Goal: Task Accomplishment & Management: Complete application form

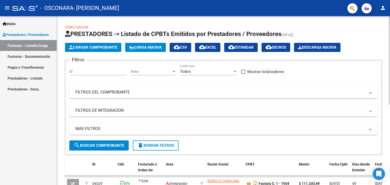
click at [102, 48] on span "Cargar Comprobante" at bounding box center [93, 47] width 48 height 5
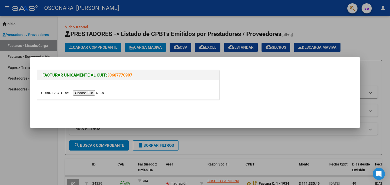
click at [100, 93] on input "file" at bounding box center [73, 92] width 64 height 5
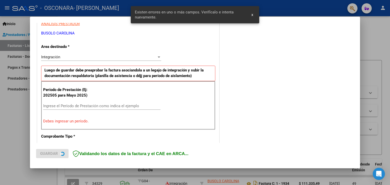
scroll to position [107, 0]
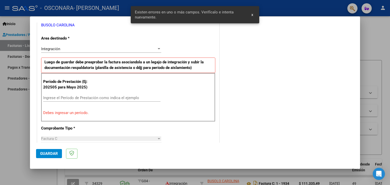
click at [68, 97] on input "Ingrese el Período de Prestación como indica el ejemplo" at bounding box center [101, 98] width 117 height 5
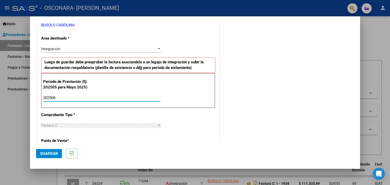
type input "202508"
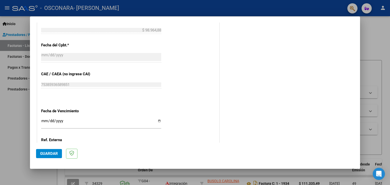
scroll to position [325, 0]
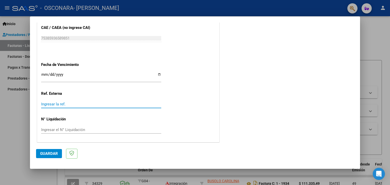
click at [62, 104] on input "Ingresar la ref." at bounding box center [101, 104] width 120 height 5
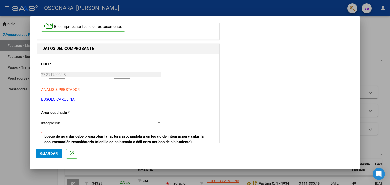
scroll to position [0, 0]
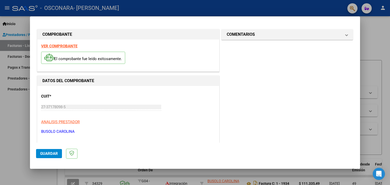
type input "75385936589851"
click at [48, 158] on button "Guardar" at bounding box center [49, 153] width 26 height 9
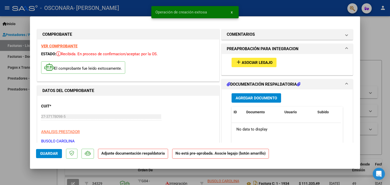
click at [247, 63] on span "Asociar Legajo" at bounding box center [257, 62] width 31 height 5
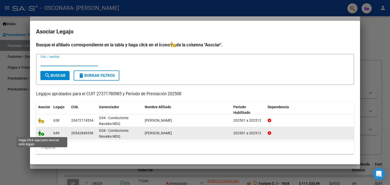
click at [42, 134] on icon at bounding box center [41, 133] width 6 height 6
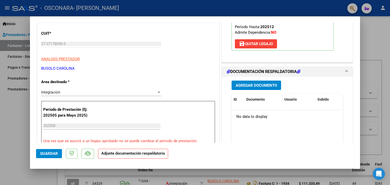
scroll to position [73, 0]
click at [248, 84] on span "Agregar Documento" at bounding box center [255, 85] width 41 height 5
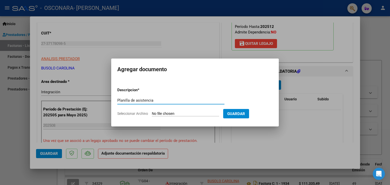
type input "Planilla de asistencia"
click at [202, 114] on input "Seleccionar Archivo" at bounding box center [185, 114] width 67 height 5
type input "C:\fakepath\Asist [PERSON_NAME] AGOST25.pdf"
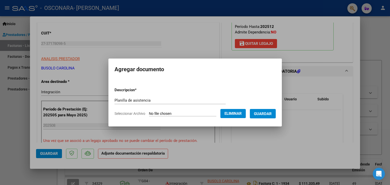
click at [263, 115] on span "Guardar" at bounding box center [263, 114] width 18 height 5
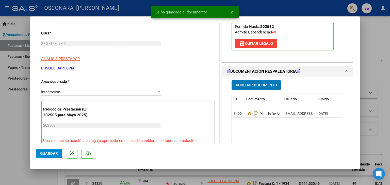
click at [248, 84] on span "Agregar Documento" at bounding box center [255, 85] width 41 height 5
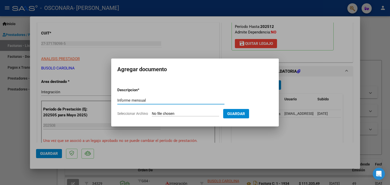
type input "Informe mensual"
click at [189, 111] on app-file-uploader "Seleccionar Archivo" at bounding box center [170, 113] width 106 height 5
click at [159, 112] on input "Seleccionar Archivo" at bounding box center [185, 114] width 67 height 5
type input "C:\fakepath\Informe MENSUAL [PERSON_NAME] agost25.pdf"
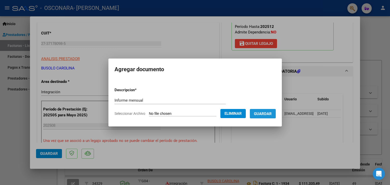
click at [258, 113] on span "Guardar" at bounding box center [263, 114] width 18 height 5
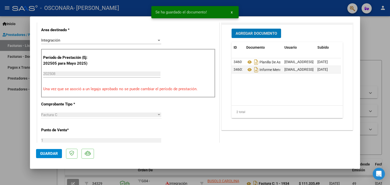
scroll to position [126, 0]
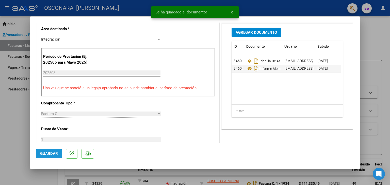
click at [54, 150] on button "Guardar" at bounding box center [49, 153] width 26 height 9
click at [7, 137] on div at bounding box center [195, 92] width 390 height 185
type input "$ 0,00"
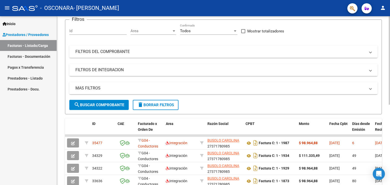
scroll to position [0, 0]
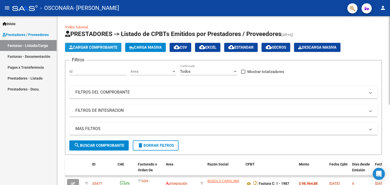
click at [95, 46] on span "Cargar Comprobante" at bounding box center [93, 47] width 48 height 5
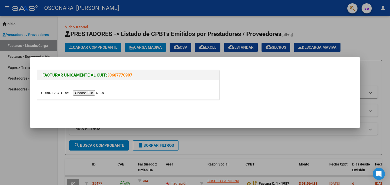
click at [90, 93] on input "file" at bounding box center [73, 92] width 64 height 5
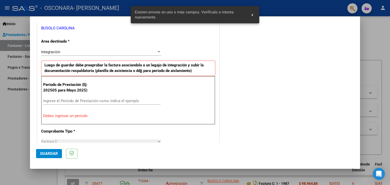
scroll to position [107, 0]
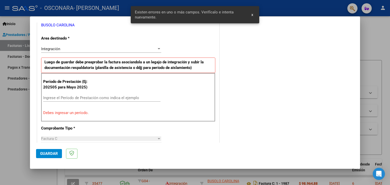
click at [74, 96] on input "Ingrese el Período de Prestación como indica el ejemplo" at bounding box center [101, 98] width 117 height 5
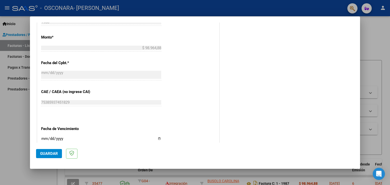
scroll to position [325, 0]
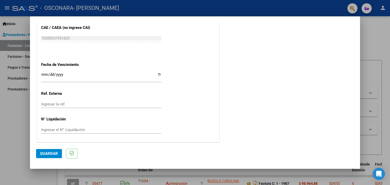
type input "202508"
click at [45, 73] on input "Ingresar la fecha" at bounding box center [101, 77] width 120 height 8
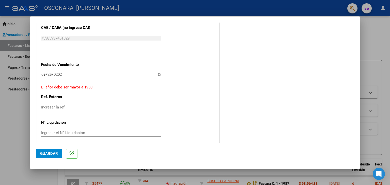
type input "[DATE]"
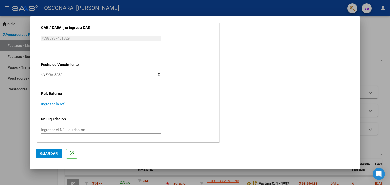
click at [68, 104] on input "Ingresar la ref." at bounding box center [101, 104] width 120 height 5
type input "75385937451829"
click at [56, 151] on button "Guardar" at bounding box center [49, 153] width 26 height 9
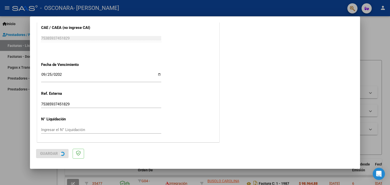
scroll to position [0, 0]
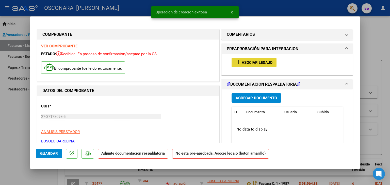
click at [250, 61] on span "Asociar Legajo" at bounding box center [257, 62] width 31 height 5
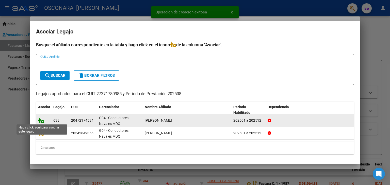
click at [40, 121] on icon at bounding box center [41, 121] width 6 height 6
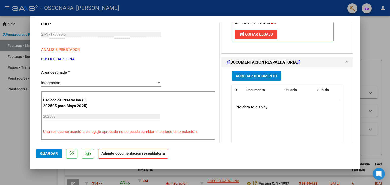
scroll to position [84, 0]
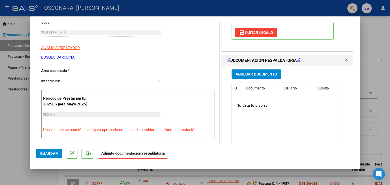
click at [249, 73] on span "Agregar Documento" at bounding box center [255, 74] width 41 height 5
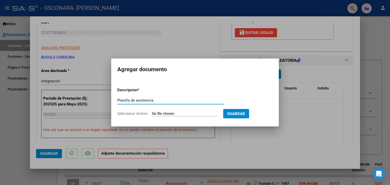
type input "Planilla de asistencia"
click at [171, 111] on app-file-uploader "Seleccionar Archivo" at bounding box center [170, 113] width 106 height 5
click at [166, 113] on input "Seleccionar Archivo" at bounding box center [185, 114] width 67 height 5
type input "C:\fakepath\Asist [PERSON_NAME] AGOST25.pdf"
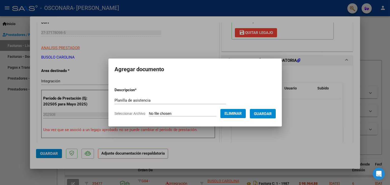
click at [260, 114] on span "Guardar" at bounding box center [263, 114] width 18 height 5
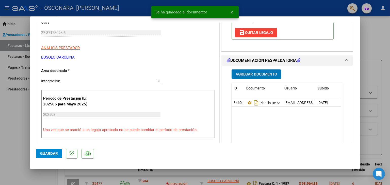
click at [248, 72] on span "Agregar Documento" at bounding box center [255, 74] width 41 height 5
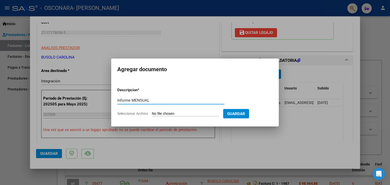
type input "Informe MENSUAL"
click at [178, 113] on input "Seleccionar Archivo" at bounding box center [185, 114] width 67 height 5
type input "C:\fakepath\Informe mensual [PERSON_NAME] AGOST25.pdf"
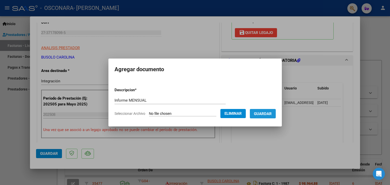
click at [276, 114] on button "Guardar" at bounding box center [263, 113] width 26 height 9
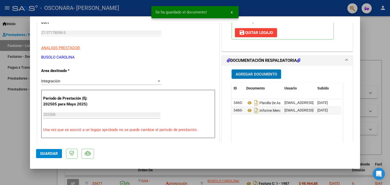
click at [46, 158] on button "Guardar" at bounding box center [49, 153] width 26 height 9
click at [0, 136] on div at bounding box center [195, 92] width 390 height 185
type input "$ 0,00"
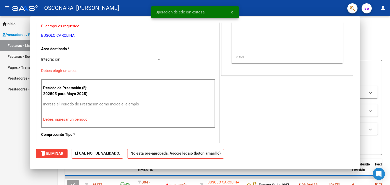
scroll to position [68, 0]
